Goal: Task Accomplishment & Management: Use online tool/utility

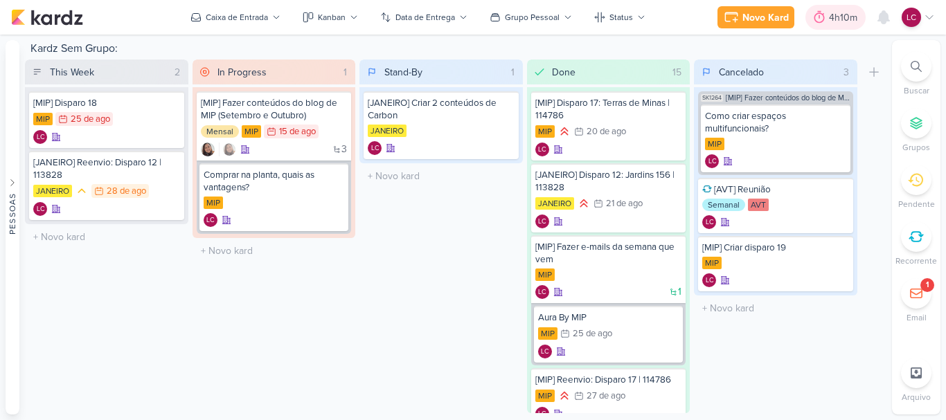
click at [835, 10] on div "4h10m" at bounding box center [835, 17] width 60 height 25
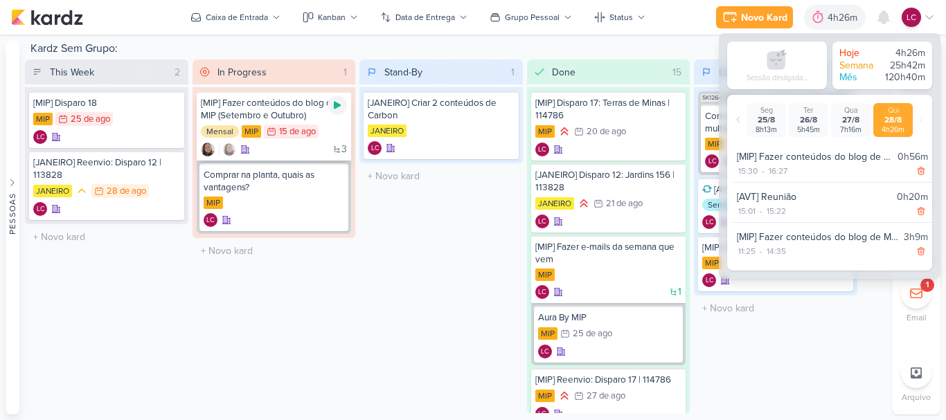
click at [339, 105] on icon at bounding box center [337, 106] width 7 height 8
click at [395, 201] on div "Stand-By 1 Mover Para Esquerda Mover Para Direita [GEOGRAPHIC_DATA] [JANEIRO] C…" at bounding box center [440, 237] width 163 height 354
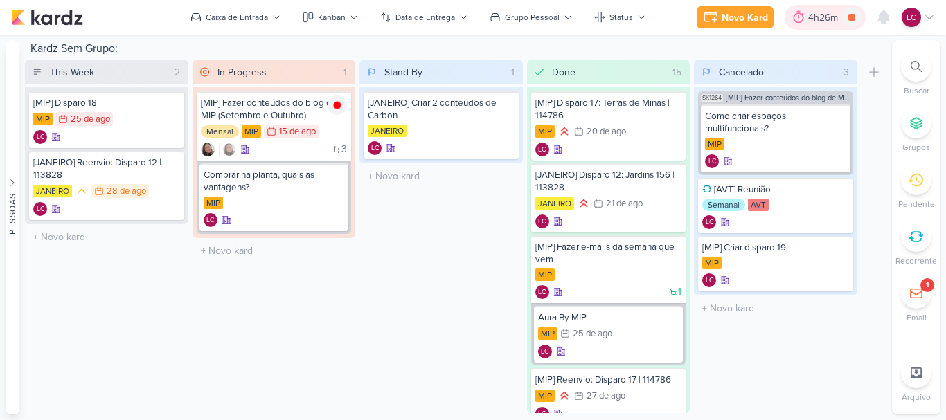
click at [809, 13] on div "4h26m" at bounding box center [825, 17] width 34 height 15
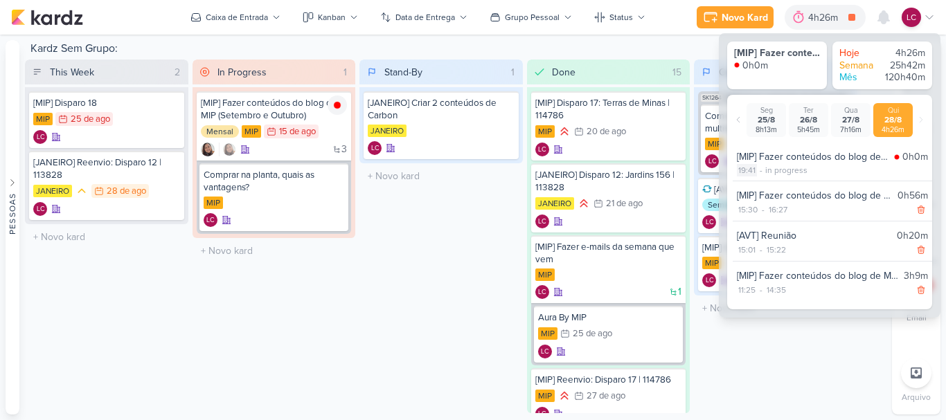
click at [752, 170] on div "19:41" at bounding box center [747, 170] width 20 height 12
select select "19"
select select "41"
click at [750, 189] on select "00 01 02 03 04 05 06 07 08 09 10 11 12 13 14 15 16 17 18 19 20 21 22 23" at bounding box center [746, 187] width 19 height 17
select select "17"
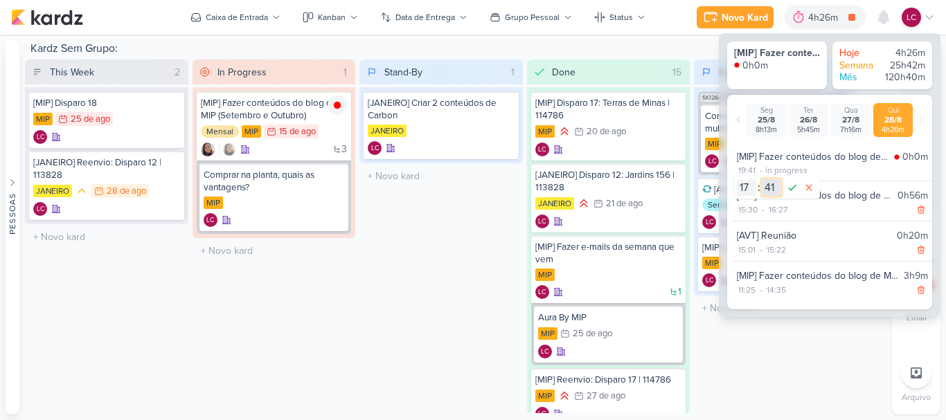
click at [771, 190] on select "00 01 02 03 04 05 06 07 08 09 10 11 12 13 14 15 16 17 18 19 20 21 22 23 24 25 2…" at bounding box center [770, 187] width 19 height 17
select select "35"
click at [790, 194] on icon at bounding box center [792, 187] width 17 height 17
click at [417, 297] on div "Stand-By 1 Mover Para Esquerda Mover Para Direita Deletar [JANEIRO] Criar 2 con…" at bounding box center [440, 237] width 163 height 354
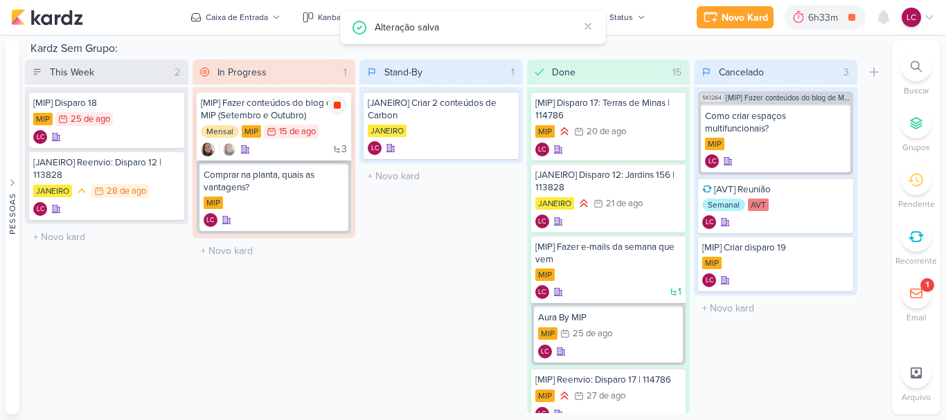
click at [333, 100] on icon at bounding box center [337, 105] width 11 height 11
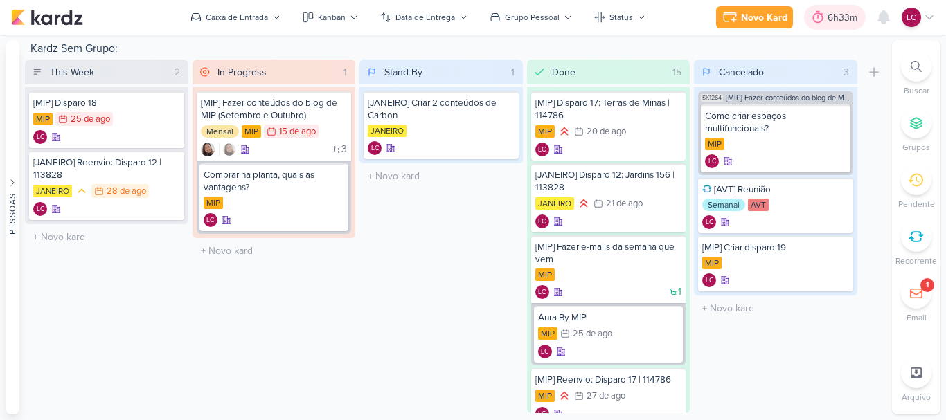
click at [824, 19] on icon at bounding box center [818, 17] width 14 height 14
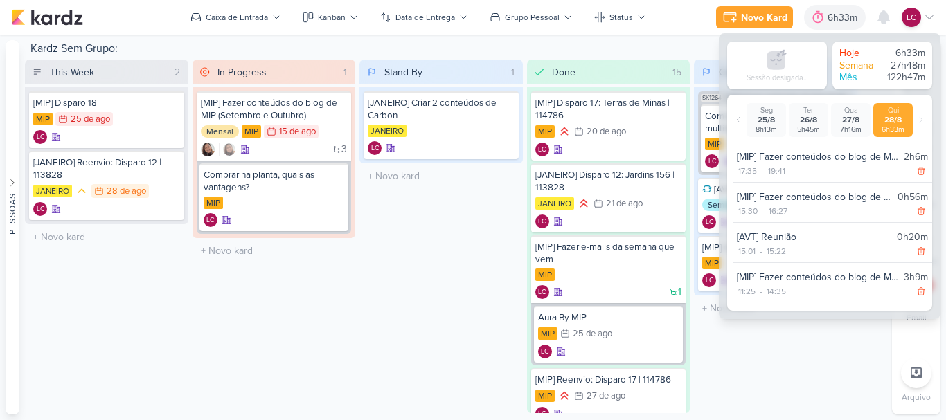
click at [386, 255] on div "Stand-By 1 Mover Para Esquerda Mover Para Direita Deletar [JANEIRO] Criar 2 con…" at bounding box center [440, 237] width 163 height 354
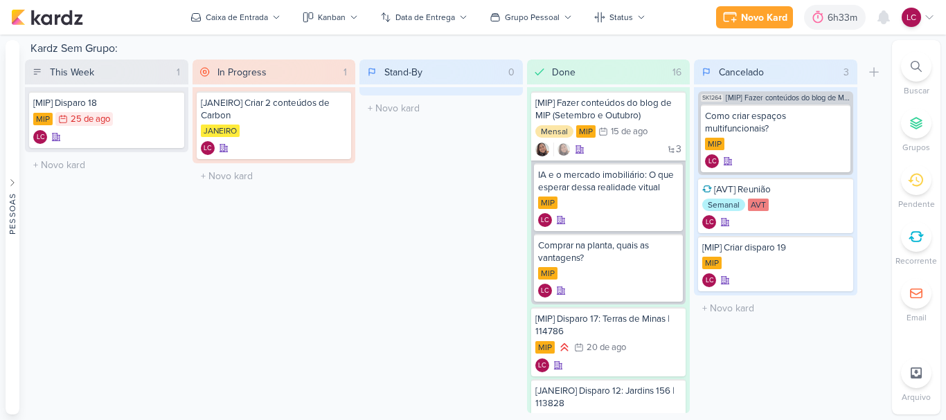
click at [447, 194] on div "Stand-By 0 Mover Para Esquerda Mover Para Direita [GEOGRAPHIC_DATA] O título do…" at bounding box center [440, 237] width 163 height 354
